Goal: Task Accomplishment & Management: Use online tool/utility

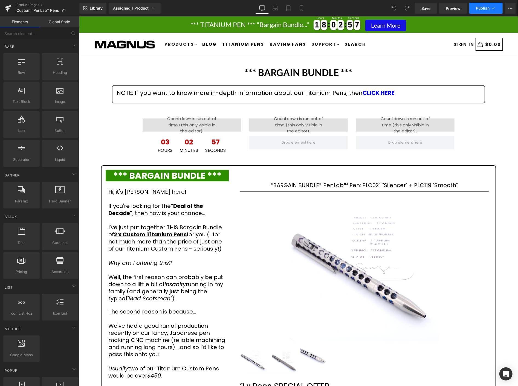
click at [483, 10] on span "Publish" at bounding box center [482, 8] width 14 height 4
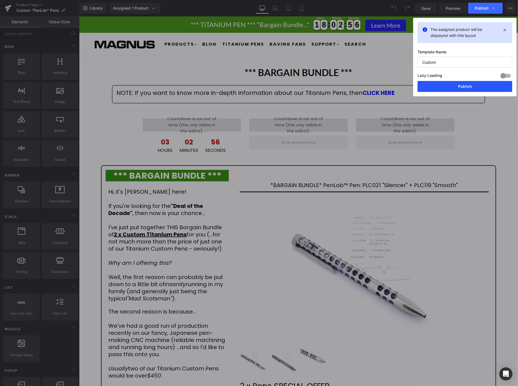
click at [470, 84] on button "Publish" at bounding box center [464, 86] width 95 height 11
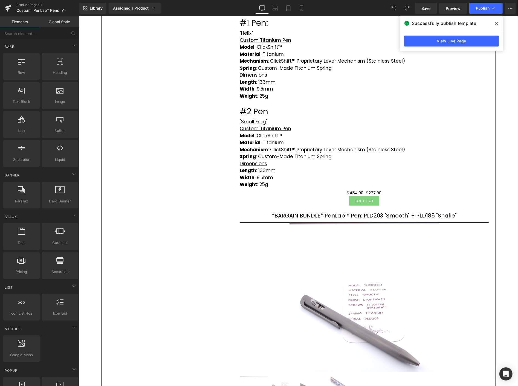
scroll to position [1640, 0]
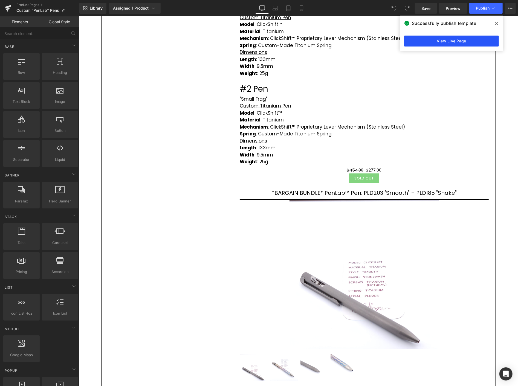
click at [439, 37] on link "View Live Page" at bounding box center [451, 41] width 95 height 11
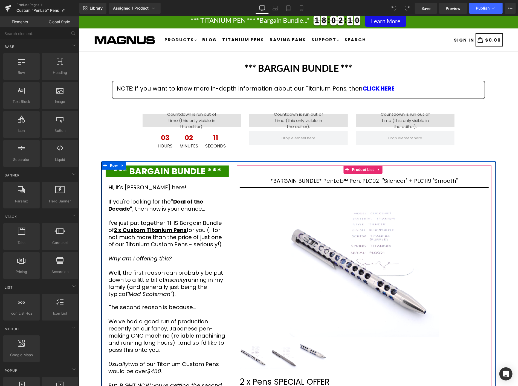
scroll to position [0, 0]
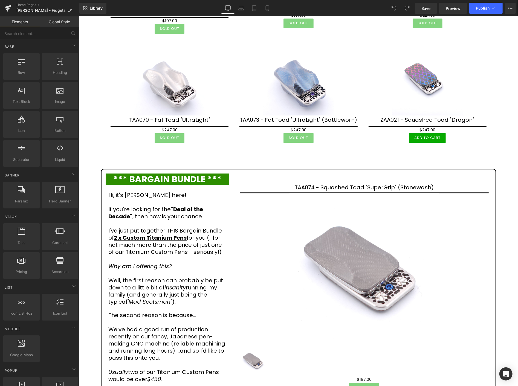
scroll to position [820, 0]
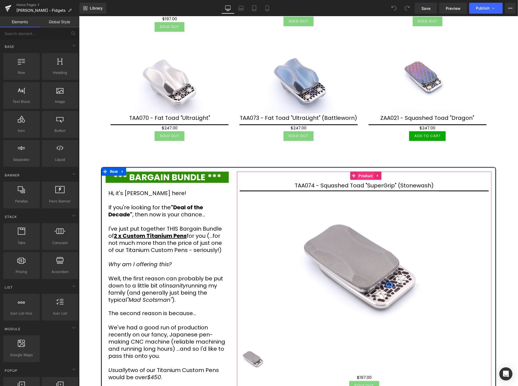
click at [366, 171] on span "Product" at bounding box center [365, 175] width 17 height 8
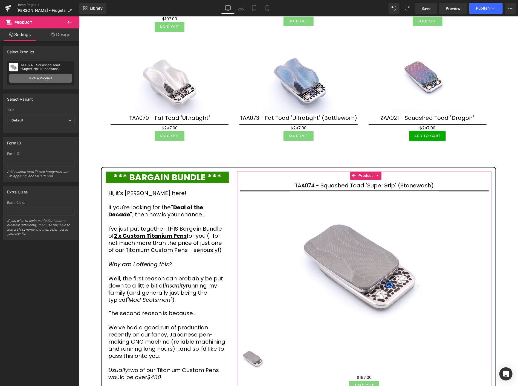
click at [39, 77] on link "Pick a Product" at bounding box center [40, 78] width 63 height 9
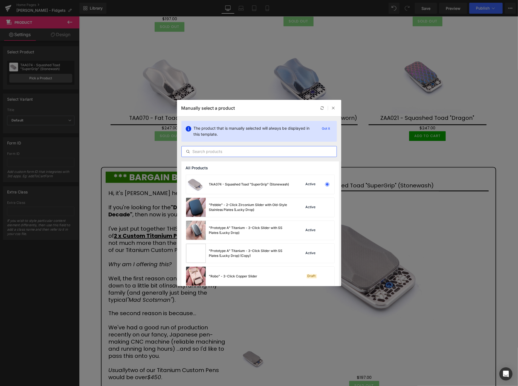
click at [206, 152] on input "text" at bounding box center [259, 151] width 155 height 7
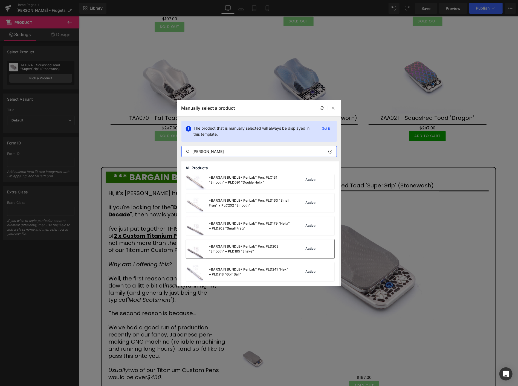
scroll to position [27, 0]
type input "[PERSON_NAME]"
click at [241, 247] on div "*BARGAIN BUNDLE* PenLab™ Pen: PLD203 "Smooth" + PLD185 "Snake"" at bounding box center [250, 249] width 82 height 10
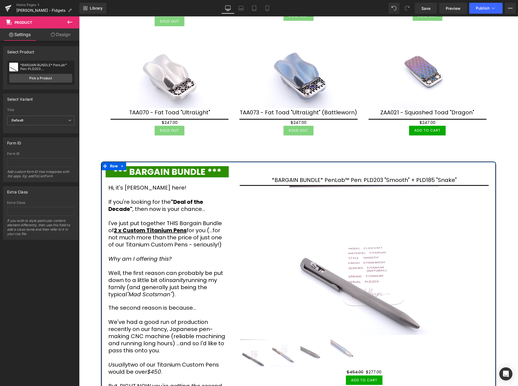
scroll to position [790, 0]
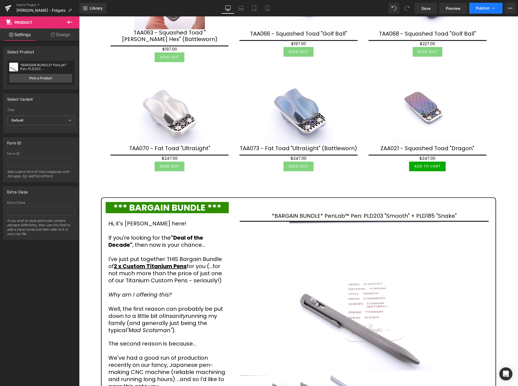
click at [483, 11] on button "Publish" at bounding box center [485, 8] width 33 height 11
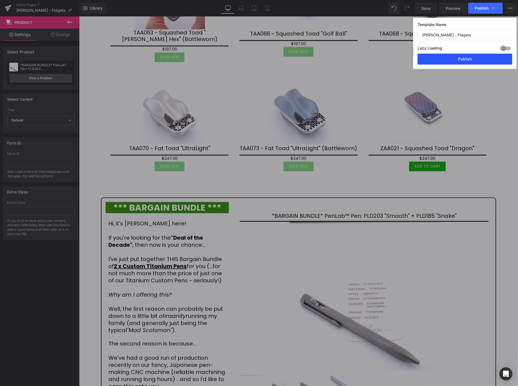
click at [467, 61] on button "Publish" at bounding box center [464, 59] width 95 height 11
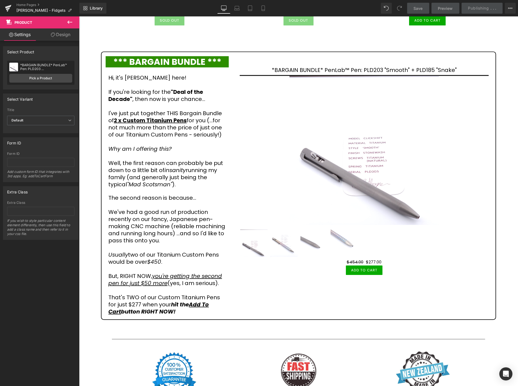
scroll to position [942, 0]
